Goal: Submit feedback/report problem

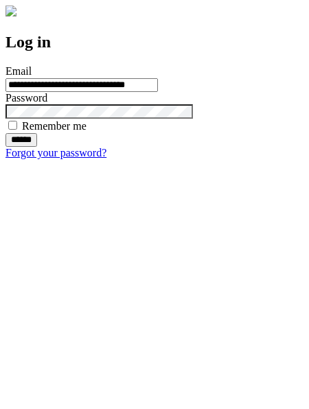
type input "**********"
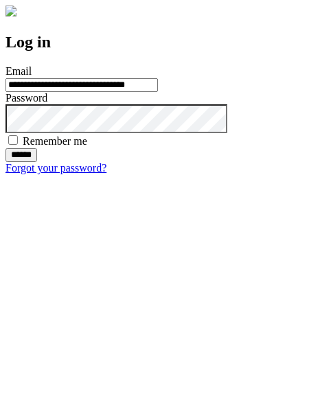
click at [37, 162] on input "******" at bounding box center [21, 155] width 32 height 14
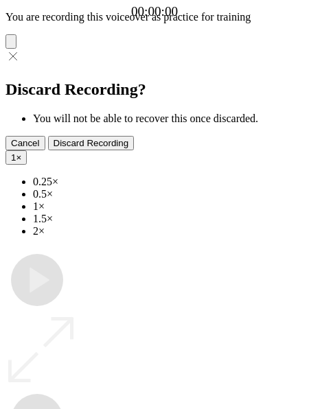
type input "**********"
